Goal: Task Accomplishment & Management: Use online tool/utility

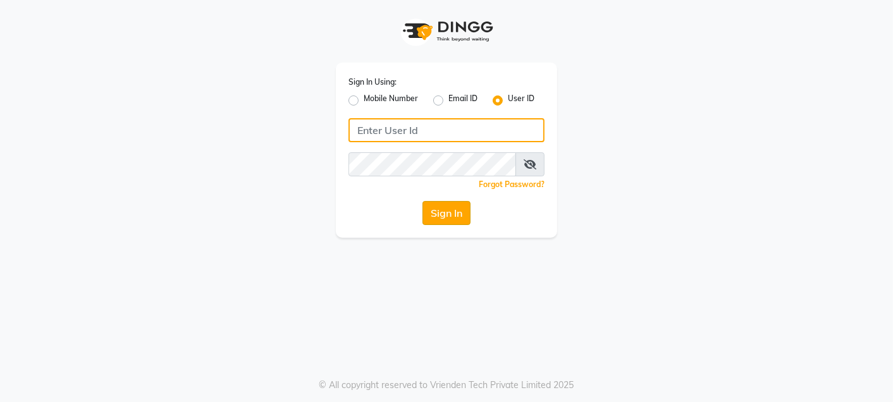
type input "9820033678"
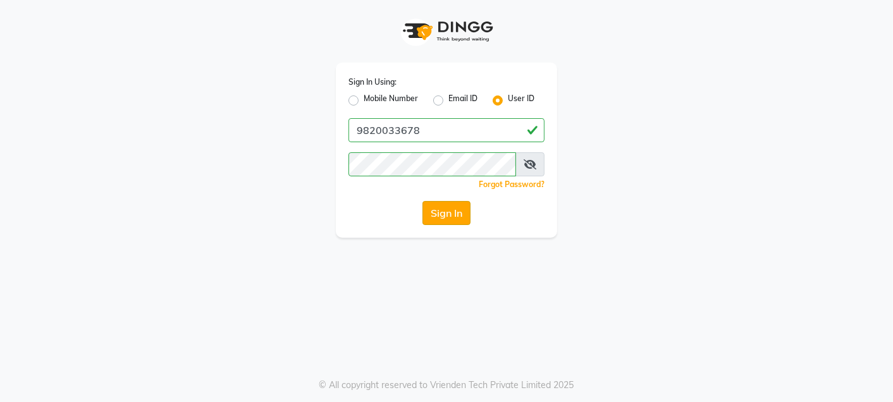
click at [458, 214] on button "Sign In" at bounding box center [446, 213] width 48 height 24
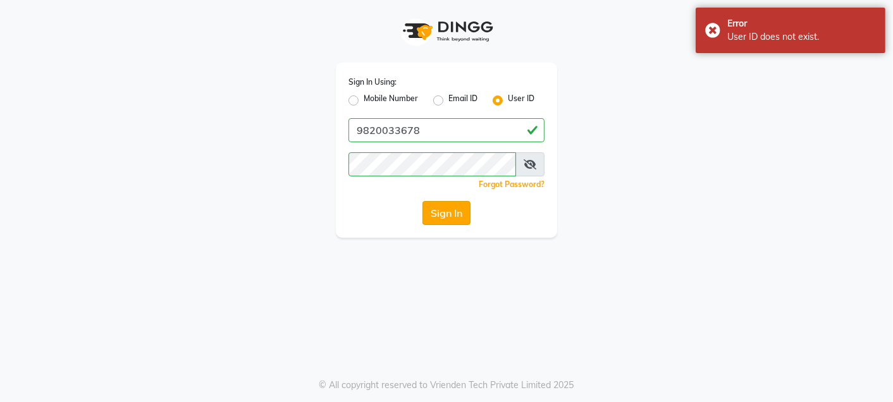
click at [458, 214] on button "Sign In" at bounding box center [446, 213] width 48 height 24
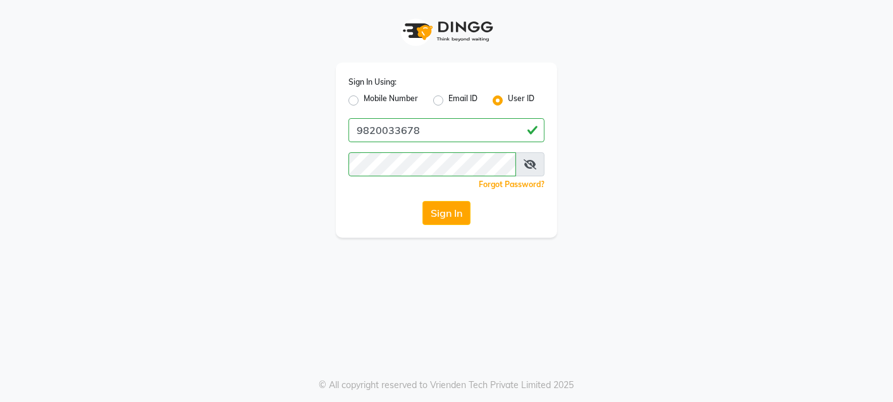
click at [525, 166] on icon at bounding box center [529, 164] width 13 height 10
click at [443, 209] on button "Sign In" at bounding box center [446, 213] width 48 height 24
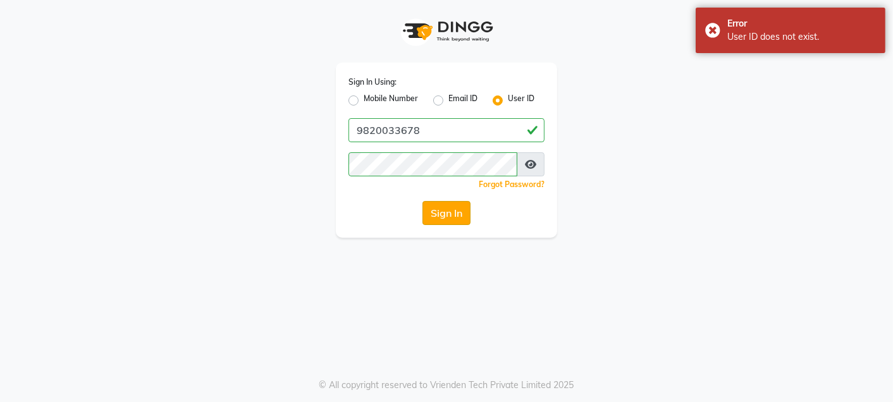
click at [443, 209] on button "Sign In" at bounding box center [446, 213] width 48 height 24
click at [443, 209] on div "Sign In" at bounding box center [446, 213] width 196 height 24
click at [443, 209] on button "Sign In" at bounding box center [446, 213] width 48 height 24
click at [443, 207] on button "Sign In" at bounding box center [446, 213] width 48 height 24
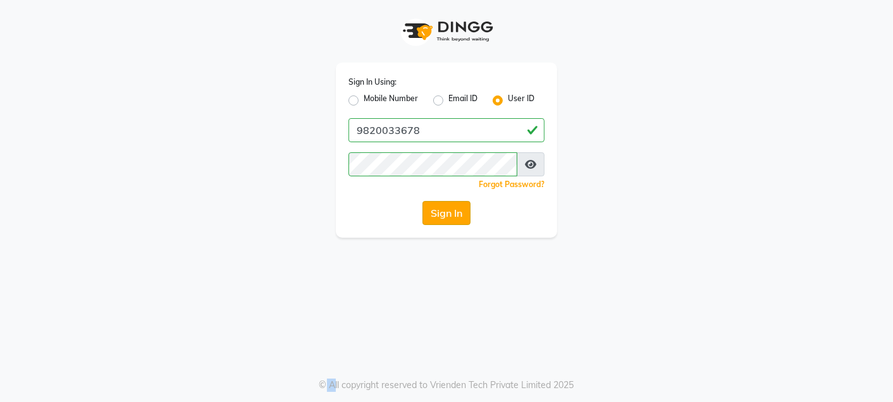
click at [439, 221] on button "Sign In" at bounding box center [446, 213] width 48 height 24
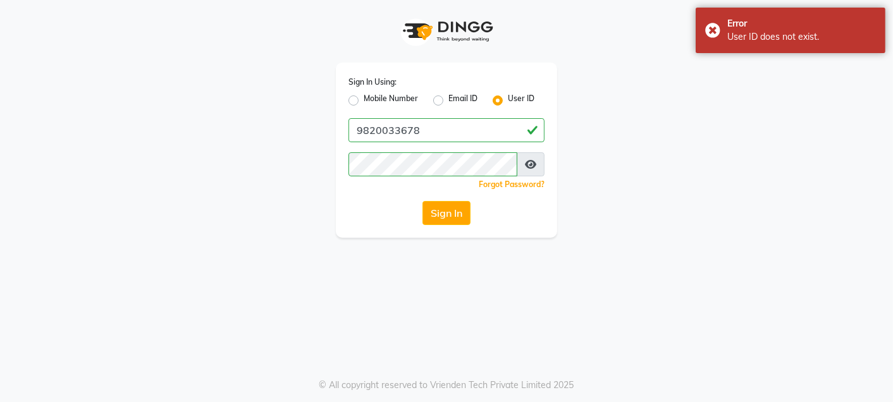
click at [363, 99] on label "Mobile Number" at bounding box center [390, 100] width 54 height 15
click at [363, 99] on input "Mobile Number" at bounding box center [367, 97] width 8 height 8
radio input "true"
radio input "false"
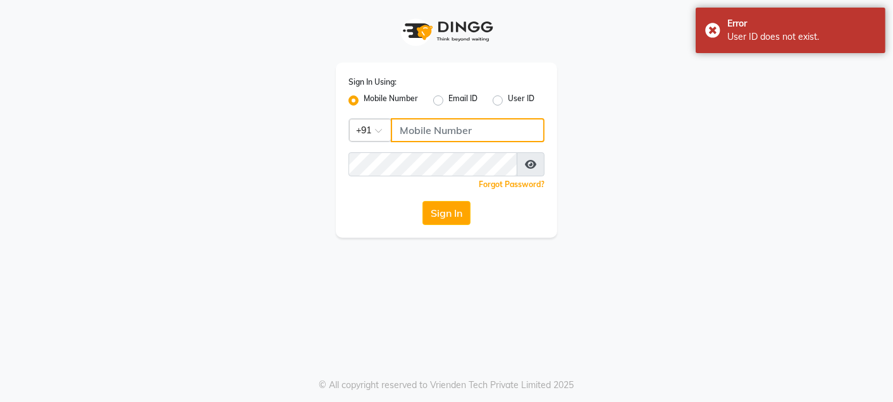
click at [425, 135] on input "Username" at bounding box center [468, 130] width 154 height 24
type input "9820033678"
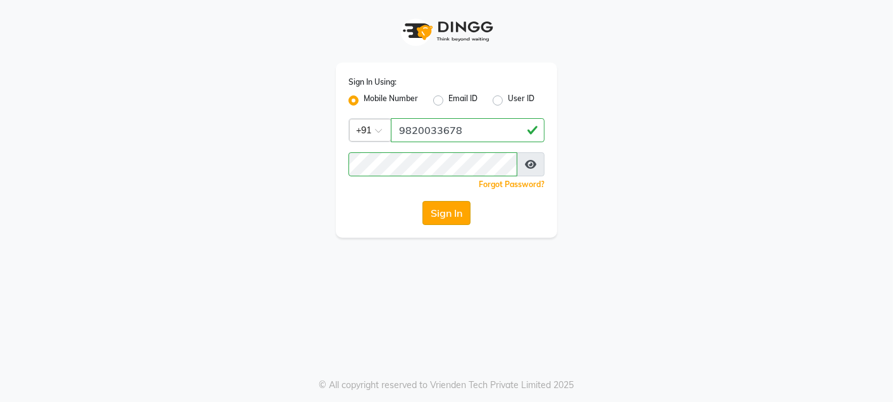
click at [456, 216] on button "Sign In" at bounding box center [446, 213] width 48 height 24
